Goal: Book appointment/travel/reservation

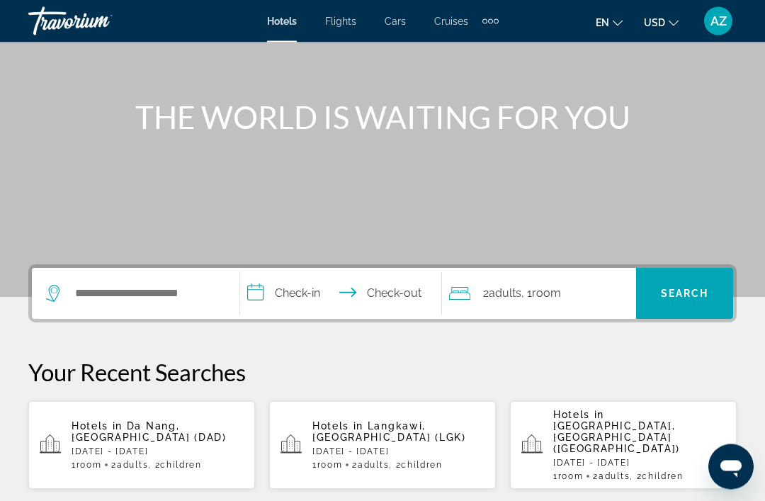
scroll to position [131, 0]
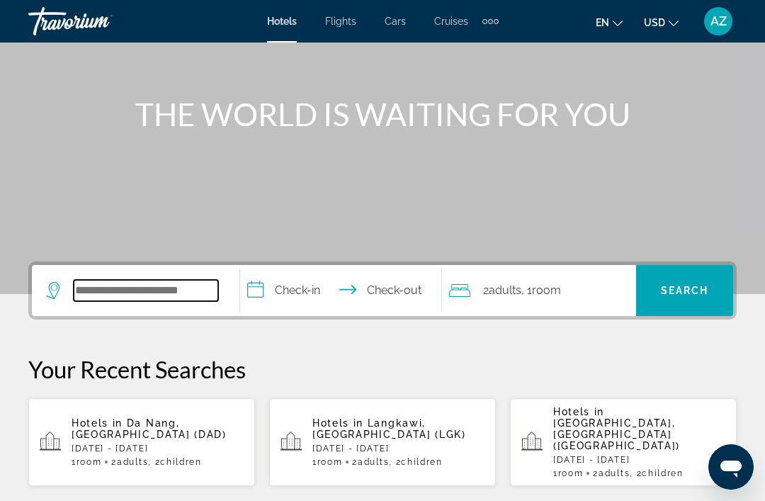
click at [193, 287] on input "Search hotel destination" at bounding box center [146, 290] width 144 height 21
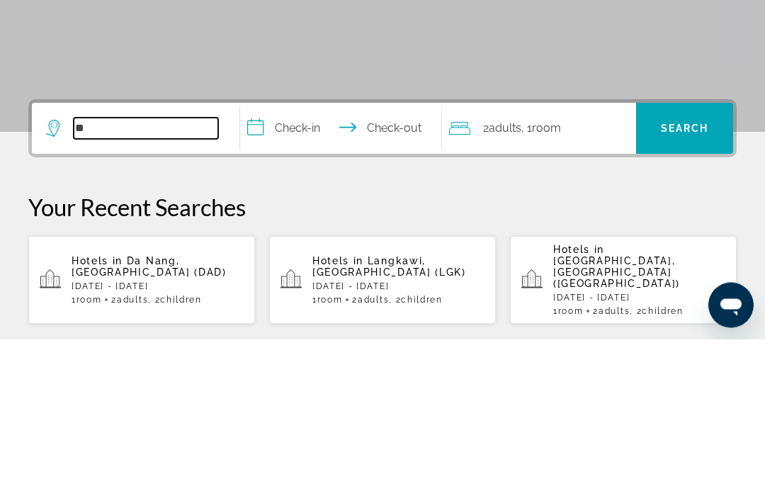
type input "*"
click at [308, 265] on input "**********" at bounding box center [343, 292] width 207 height 55
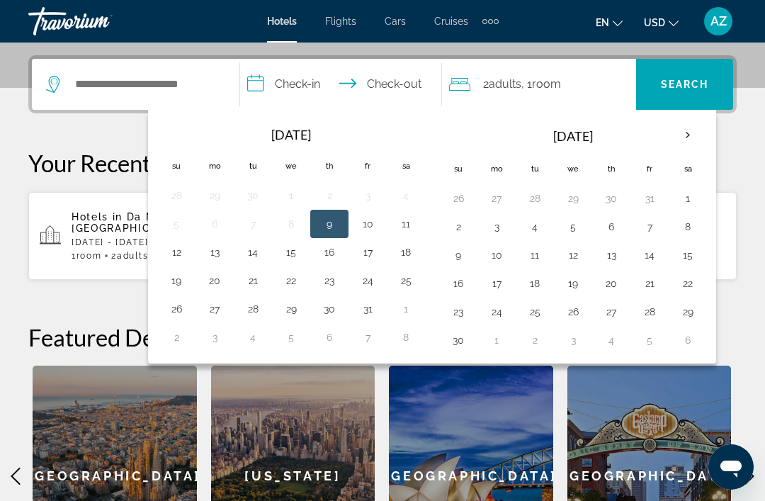
scroll to position [346, 0]
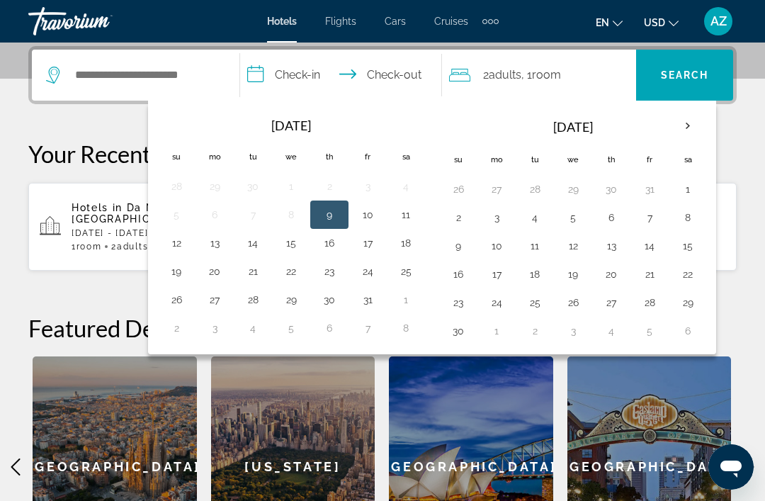
click at [336, 242] on button "16" at bounding box center [329, 243] width 23 height 20
click at [335, 213] on button "9" at bounding box center [329, 215] width 23 height 20
type input "**********"
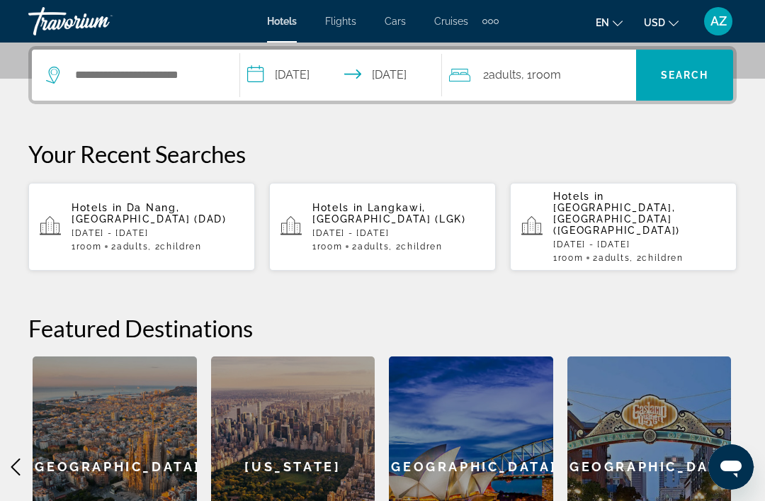
click at [322, 74] on input "**********" at bounding box center [343, 77] width 207 height 55
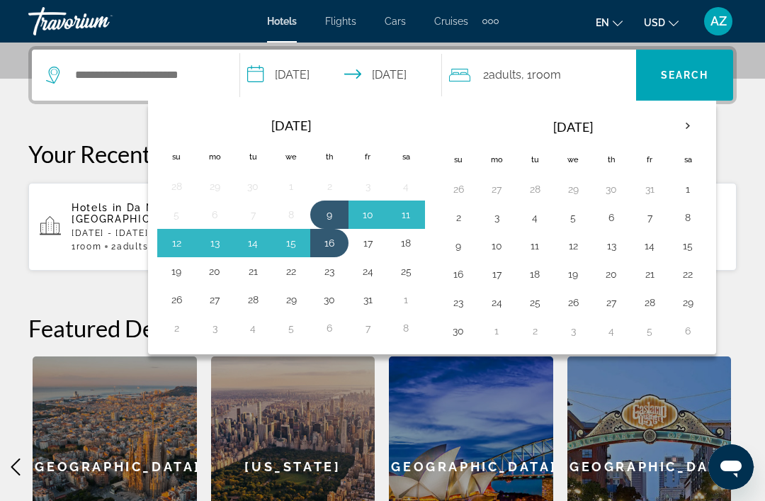
click at [336, 215] on button "9" at bounding box center [329, 215] width 23 height 20
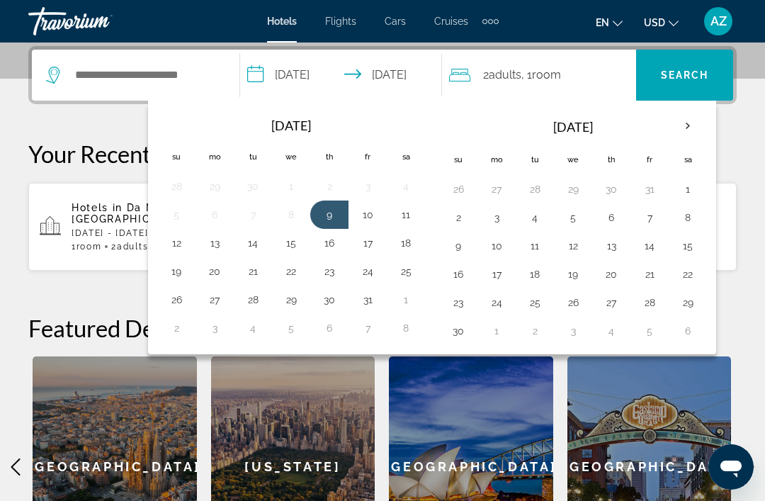
click at [336, 239] on button "16" at bounding box center [329, 243] width 23 height 20
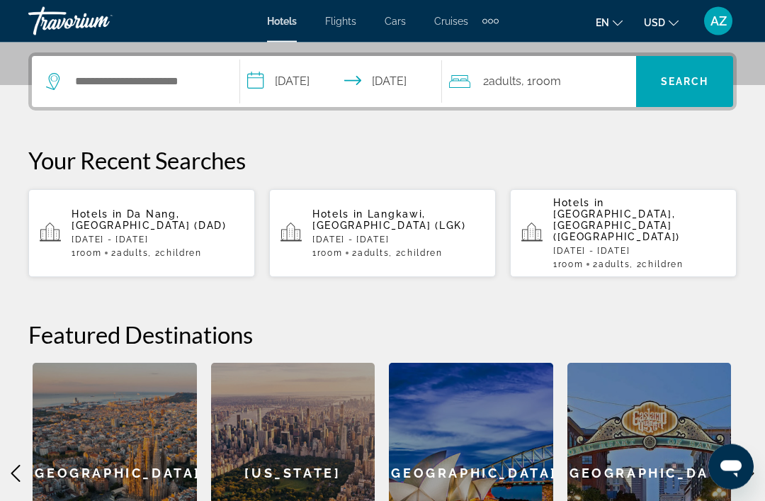
scroll to position [301, 0]
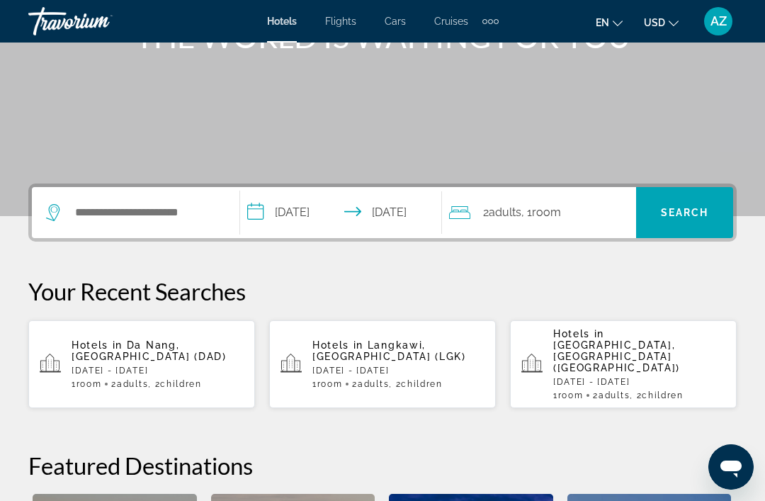
click at [553, 205] on span ", 1 Room rooms" at bounding box center [541, 212] width 40 height 20
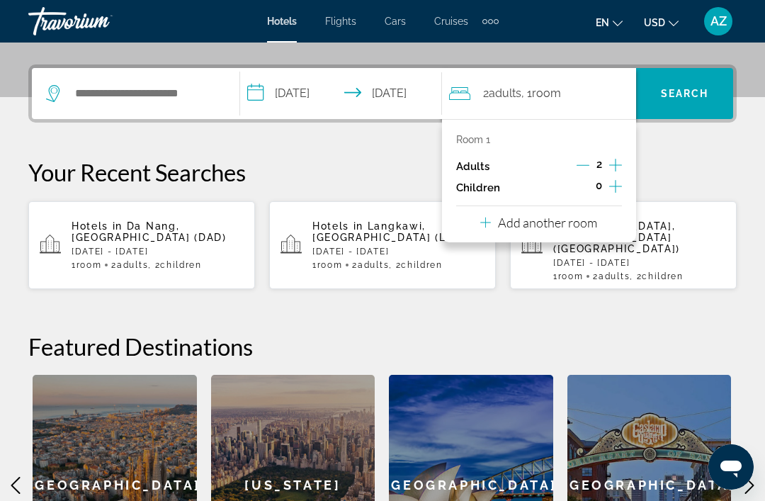
scroll to position [346, 0]
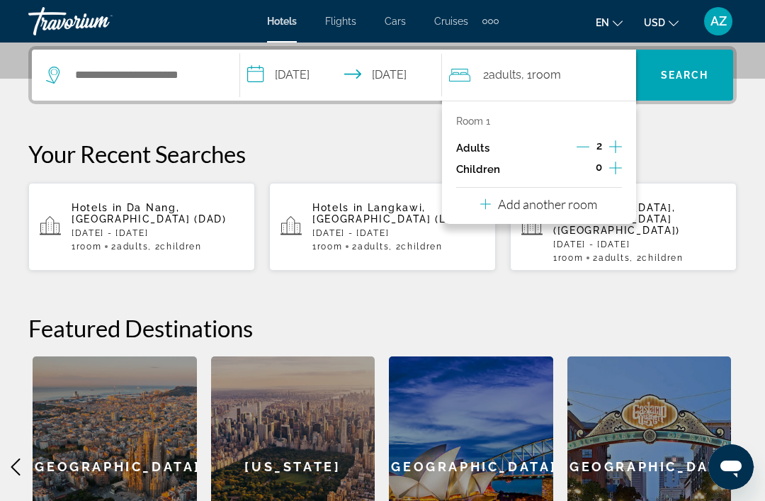
click at [627, 139] on div "Room 1 Adults 2 Children 0 Add another room" at bounding box center [539, 162] width 194 height 123
click at [616, 168] on icon "Increment children" at bounding box center [615, 167] width 13 height 17
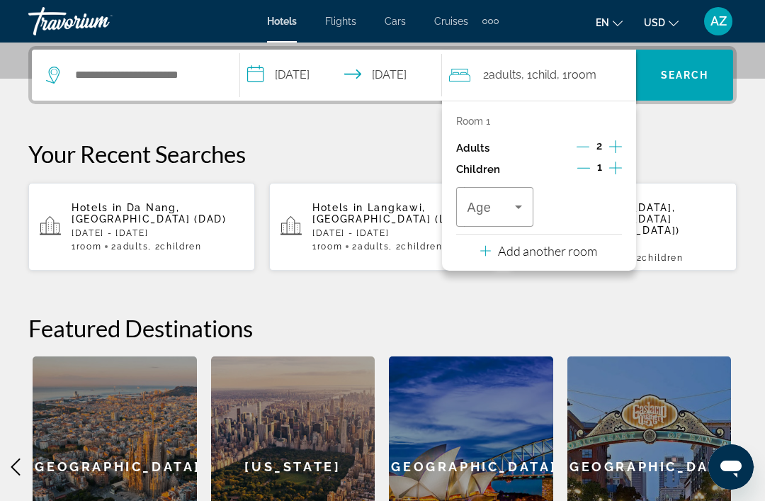
click at [585, 167] on icon "Decrement children" at bounding box center [583, 167] width 13 height 13
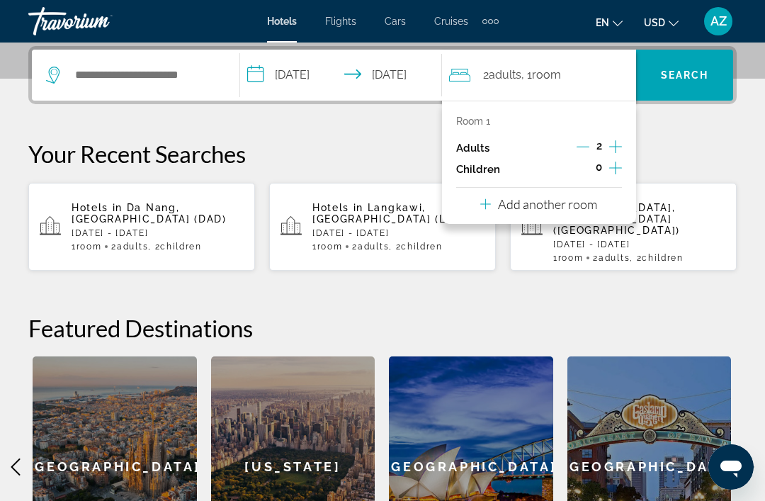
click at [576, 198] on p "Add another room" at bounding box center [547, 204] width 99 height 16
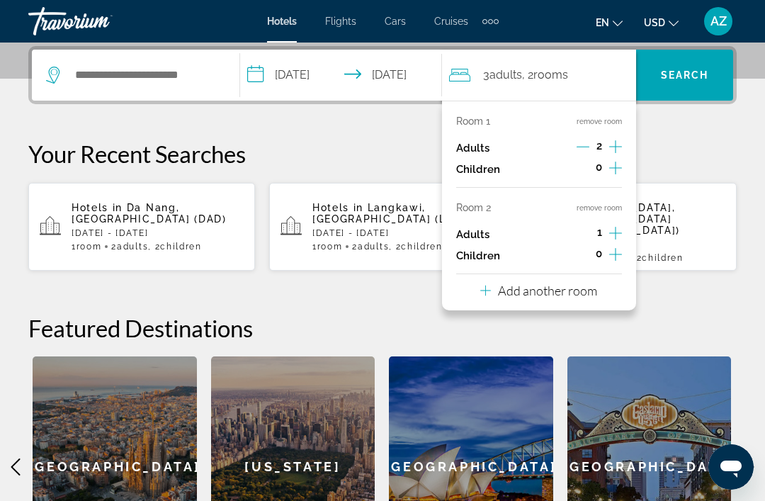
click at [576, 285] on p "Add another room" at bounding box center [547, 290] width 99 height 16
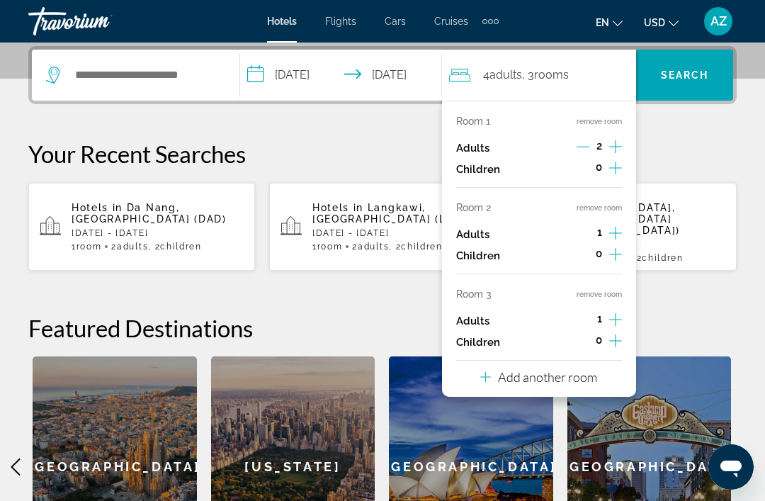
click at [572, 369] on p "Add another room" at bounding box center [547, 377] width 99 height 16
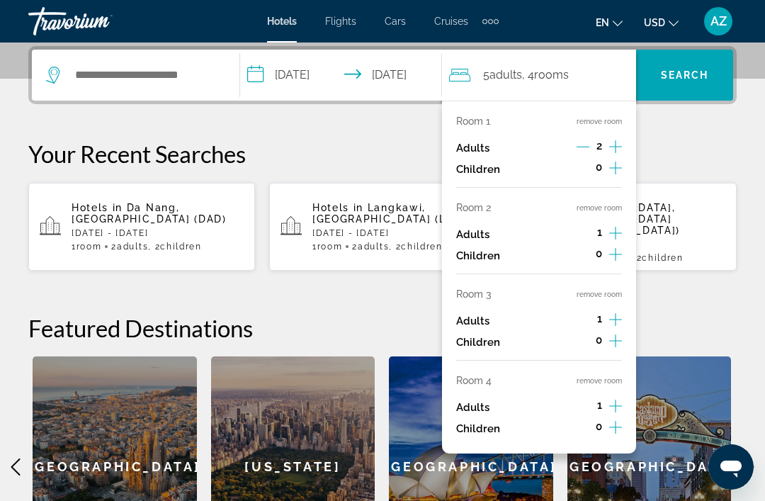
click at [617, 376] on button "remove room" at bounding box center [598, 380] width 45 height 9
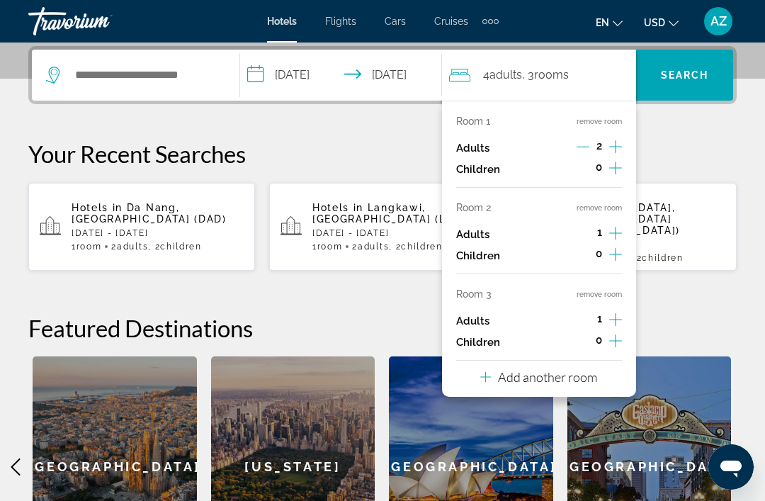
click at [619, 290] on button "remove room" at bounding box center [598, 294] width 45 height 9
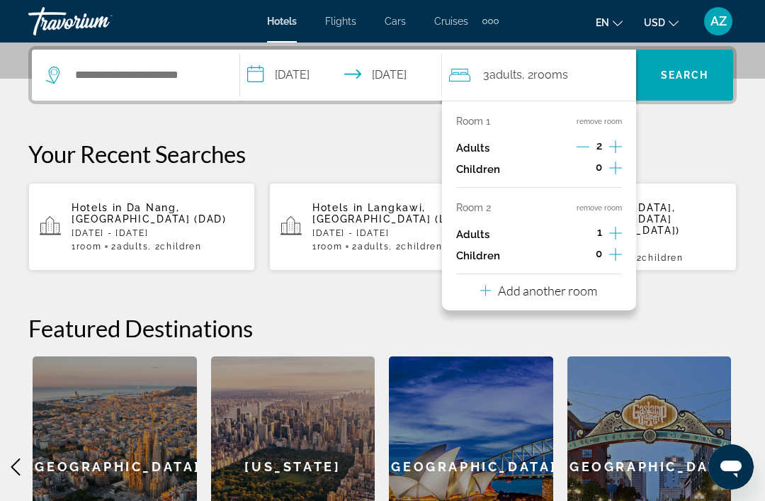
click at [613, 208] on button "remove room" at bounding box center [598, 207] width 45 height 9
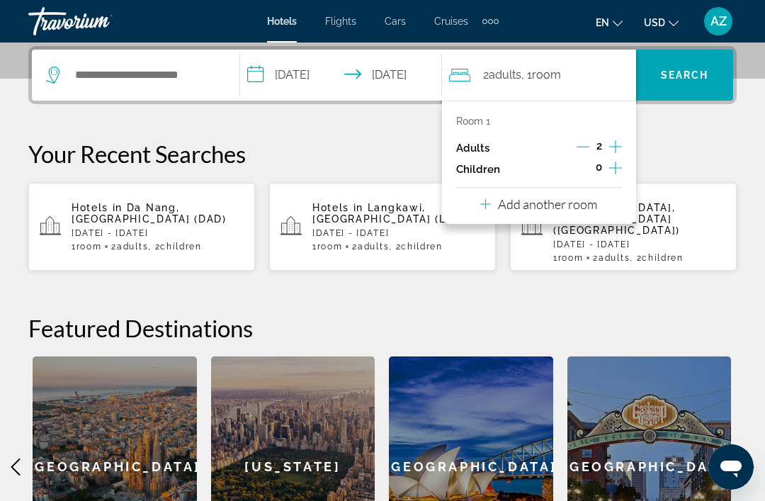
click at [703, 127] on div "**********" at bounding box center [382, 311] width 765 height 530
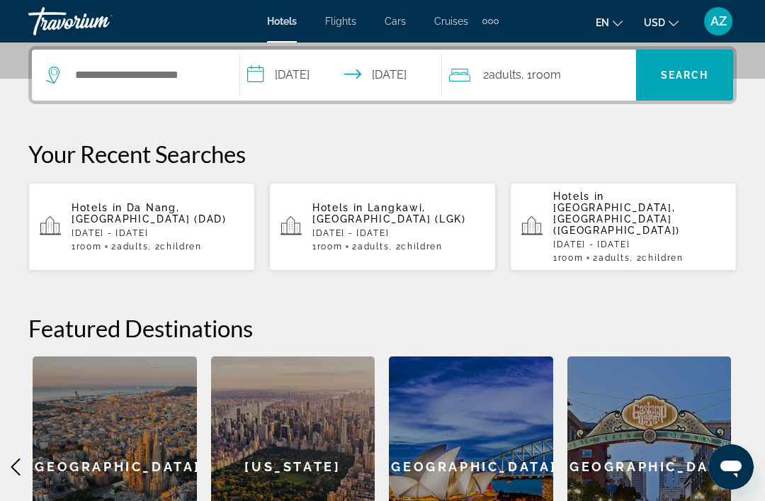
click at [595, 69] on div "2 Adult Adults , 1 Room rooms" at bounding box center [542, 75] width 187 height 20
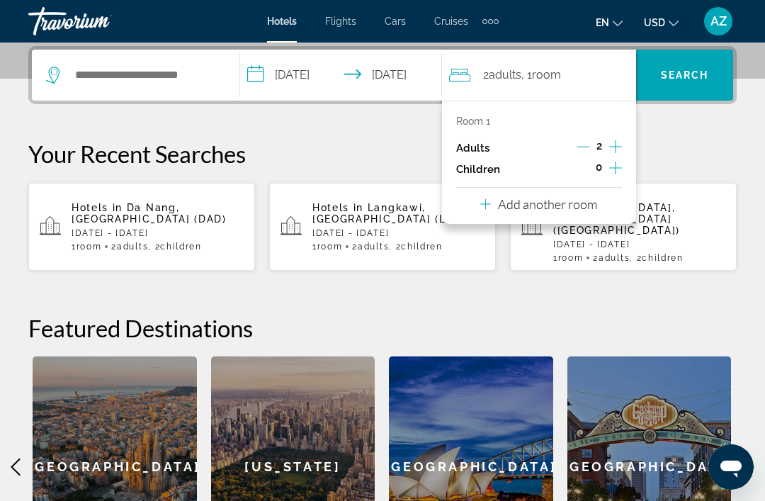
click at [690, 135] on div "**********" at bounding box center [382, 311] width 765 height 530
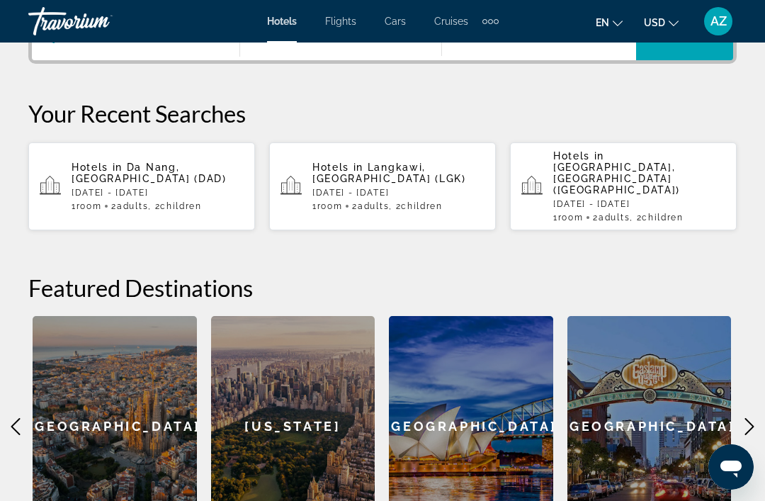
scroll to position [387, 0]
click at [202, 188] on p "[DATE] - [DATE]" at bounding box center [158, 193] width 172 height 10
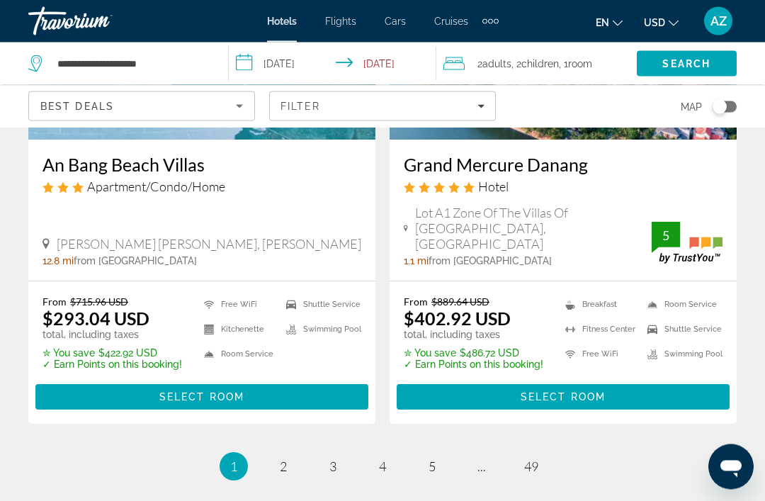
scroll to position [2915, 0]
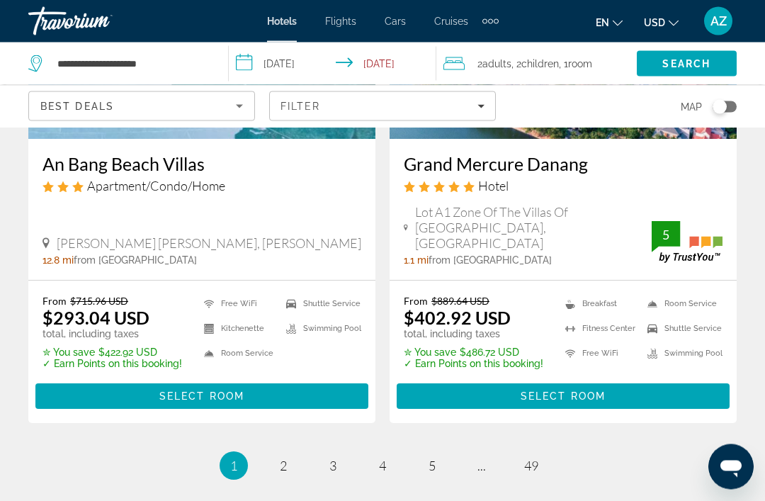
click at [484, 105] on icon "Filters" at bounding box center [480, 107] width 7 height 4
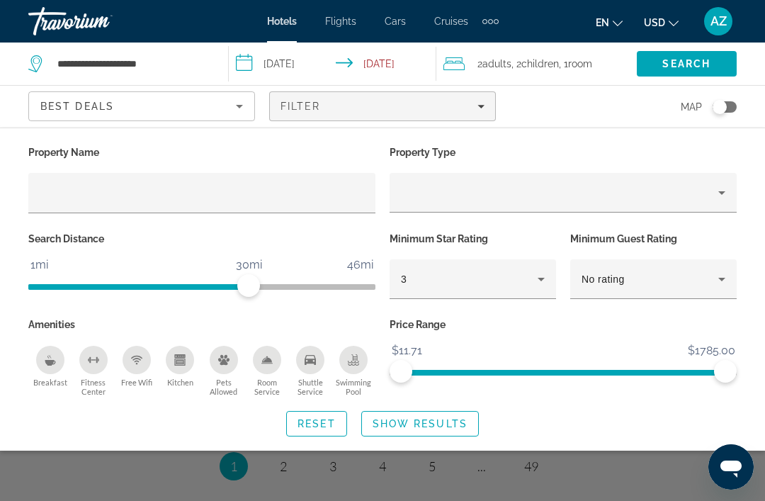
scroll to position [2916, 0]
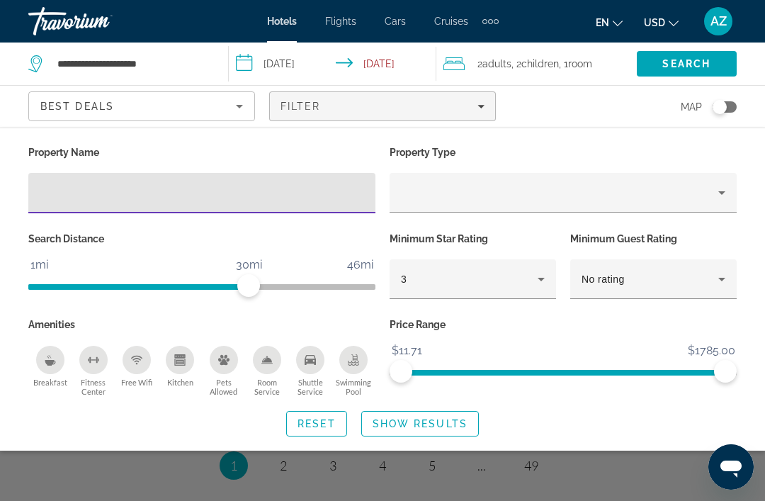
click at [241, 108] on icon "Sort by" at bounding box center [239, 106] width 17 height 17
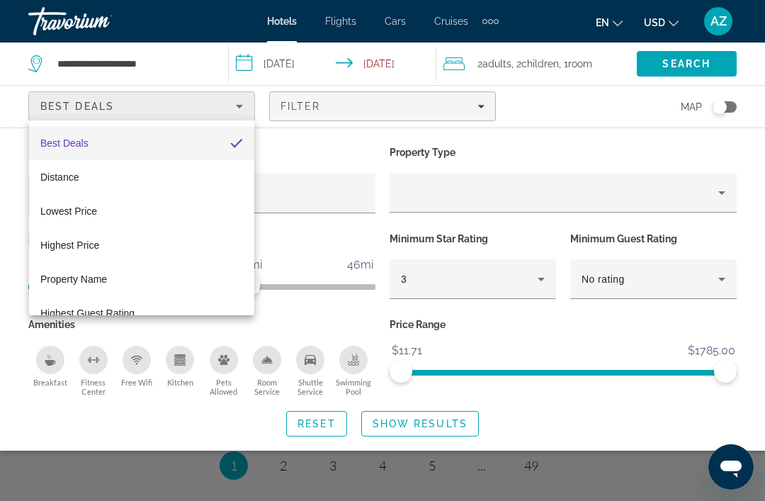
click at [610, 117] on div at bounding box center [382, 250] width 765 height 501
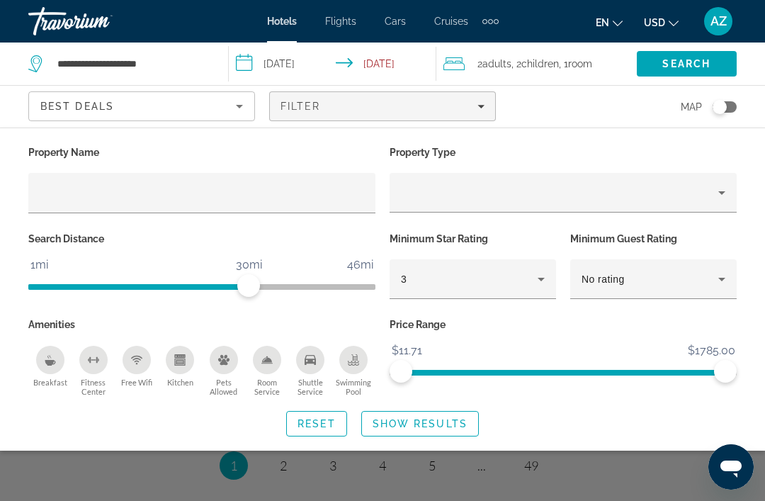
click at [425, 418] on span "Show Results" at bounding box center [419, 423] width 95 height 11
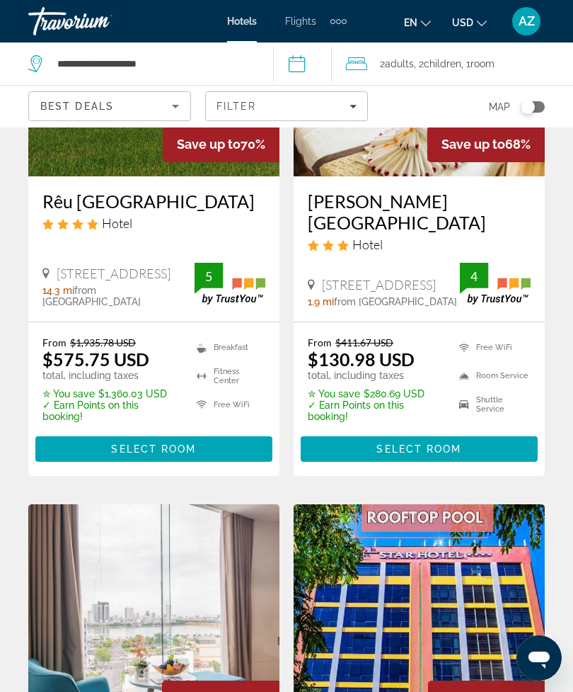
scroll to position [2021, 0]
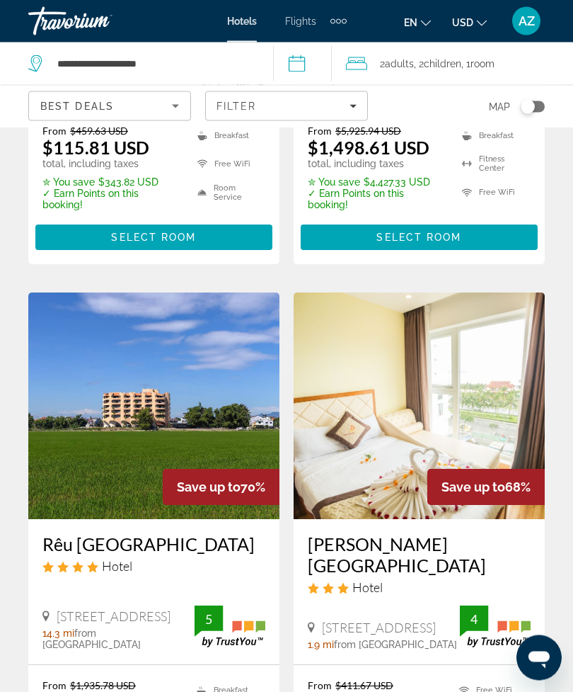
click at [300, 23] on span "Flights" at bounding box center [300, 21] width 31 height 11
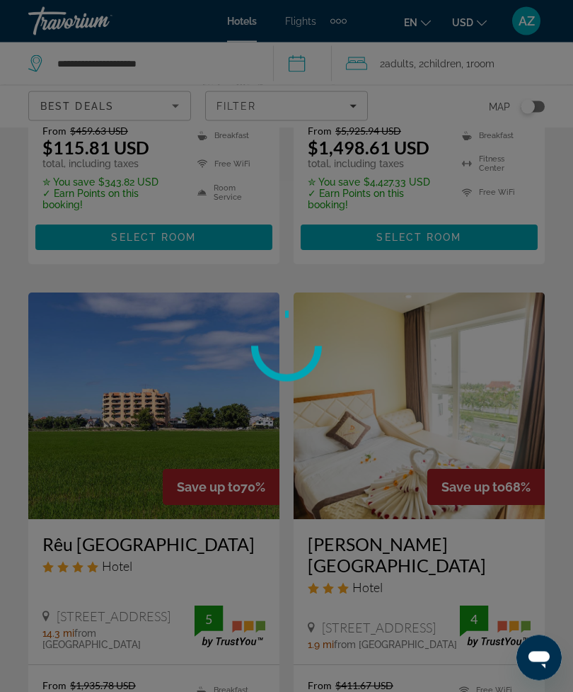
scroll to position [1641, 0]
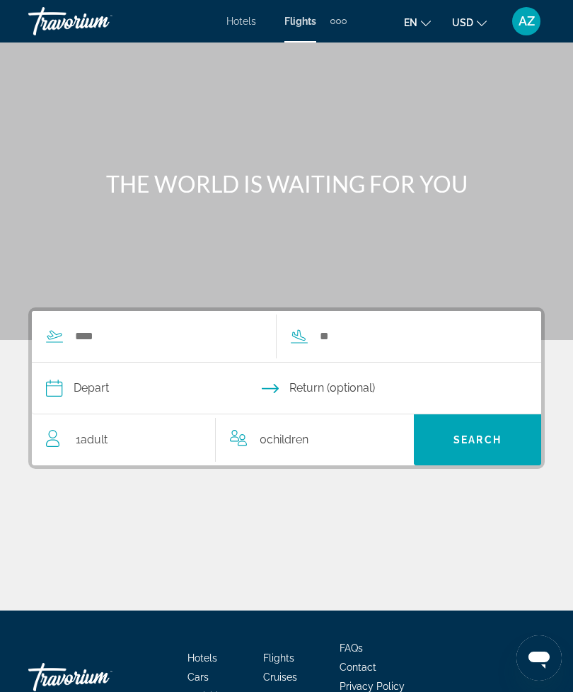
click at [341, 20] on div "Extra navigation items" at bounding box center [338, 21] width 5 height 5
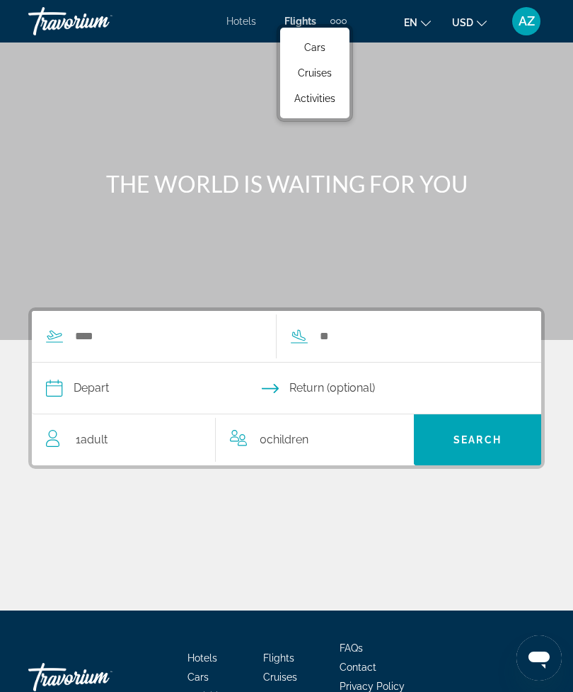
click at [327, 49] on link "Cars" at bounding box center [314, 47] width 55 height 25
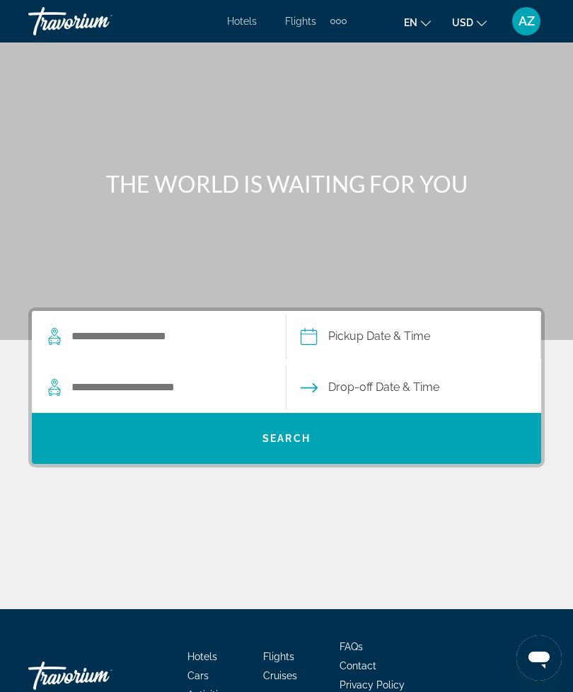
click at [338, 26] on div "Extra navigation items" at bounding box center [339, 21] width 16 height 21
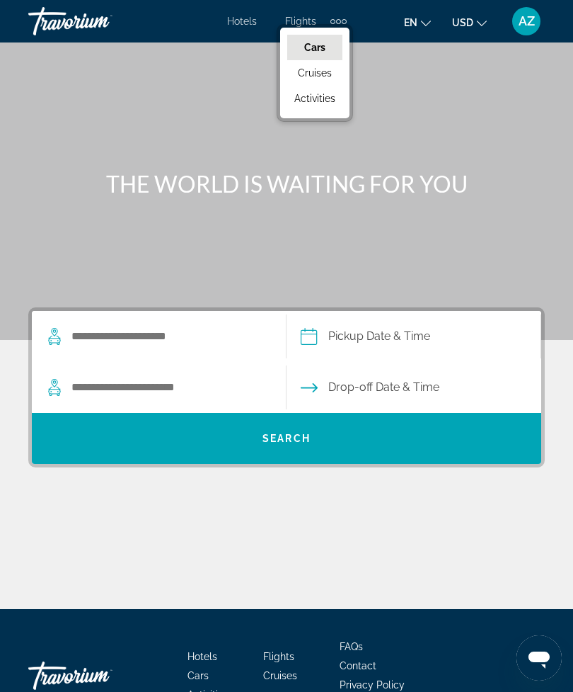
click at [330, 75] on span "Cruises" at bounding box center [315, 72] width 34 height 11
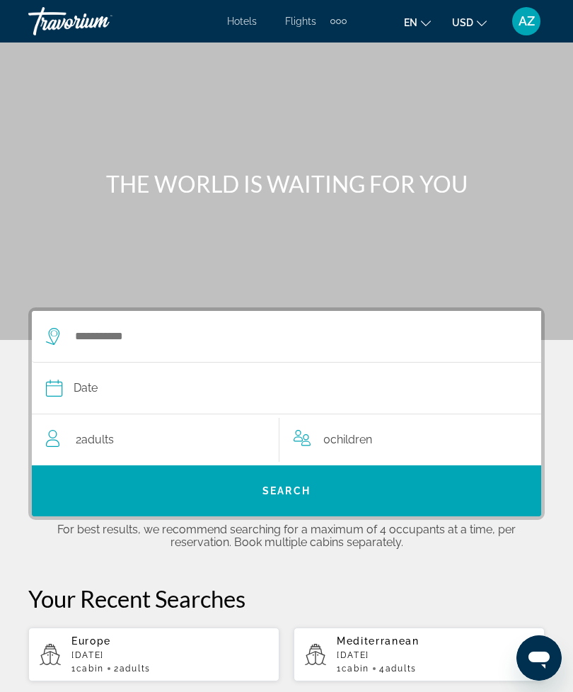
click at [345, 19] on div "Extra navigation items" at bounding box center [344, 21] width 5 height 5
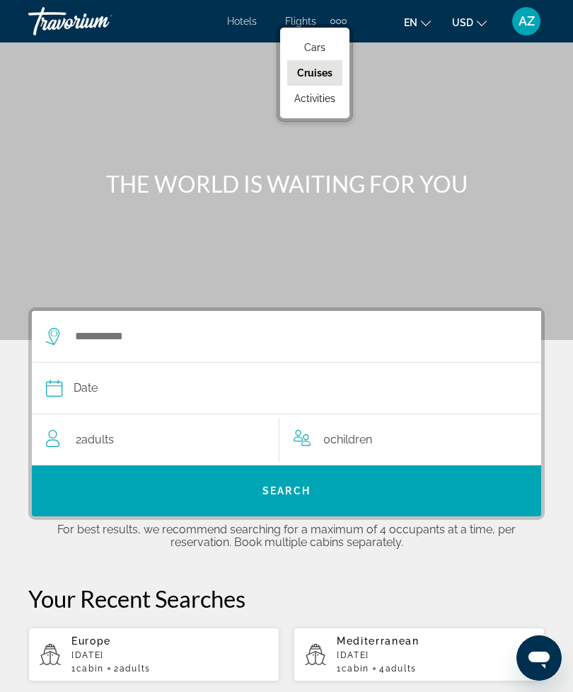
click at [330, 104] on span "Activities" at bounding box center [315, 98] width 41 height 11
